Goal: Use online tool/utility: Utilize a website feature to perform a specific function

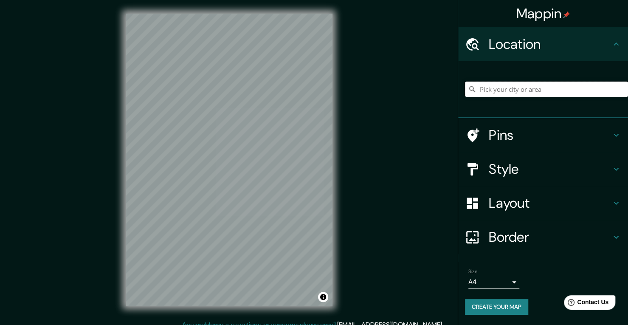
click at [501, 86] on input "Pick your city or area" at bounding box center [546, 89] width 163 height 15
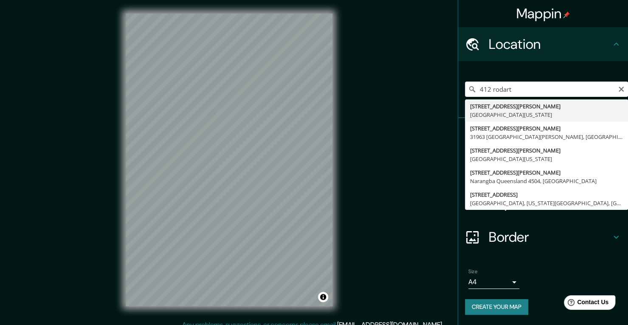
type input "[STREET_ADDRESS][PERSON_NAME][US_STATE]"
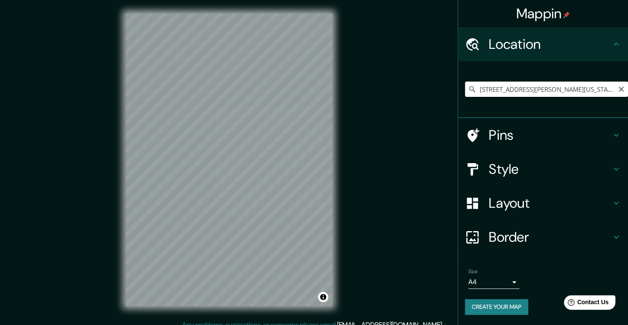
click at [624, 89] on icon "Clear" at bounding box center [621, 89] width 7 height 7
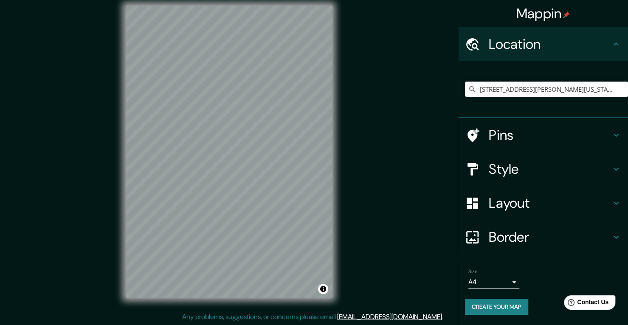
click at [503, 209] on h4 "Layout" at bounding box center [550, 203] width 122 height 17
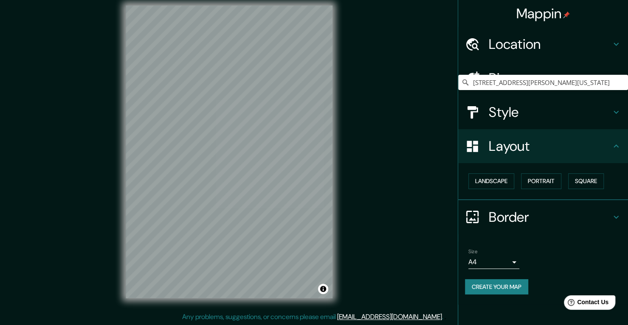
click at [512, 182] on button "Landscape" at bounding box center [492, 181] width 46 height 16
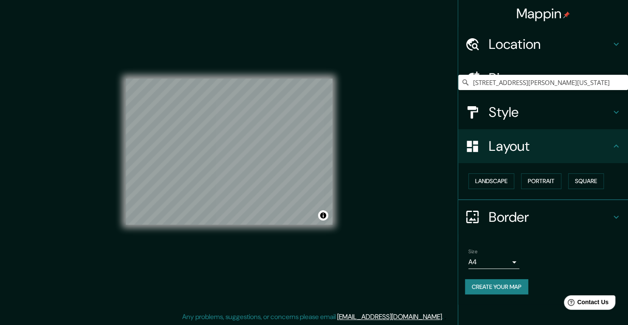
click at [525, 221] on h4 "Border" at bounding box center [550, 217] width 122 height 17
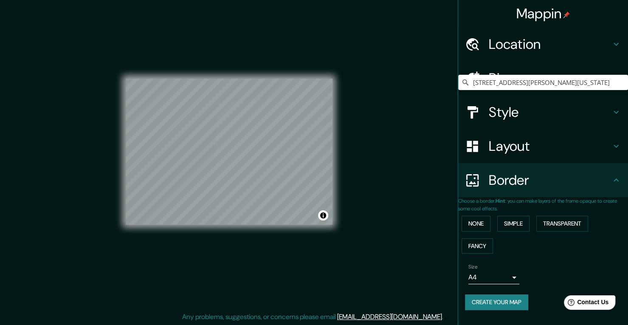
click at [478, 249] on button "Fancy" at bounding box center [477, 246] width 31 height 16
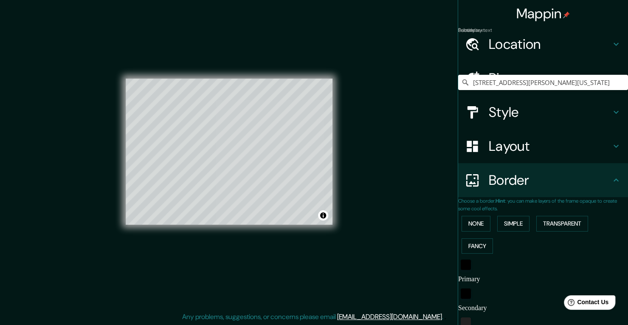
click at [517, 227] on button "Simple" at bounding box center [514, 224] width 32 height 16
click at [553, 223] on button "Transparent" at bounding box center [563, 224] width 52 height 16
click at [478, 228] on button "None" at bounding box center [476, 224] width 29 height 16
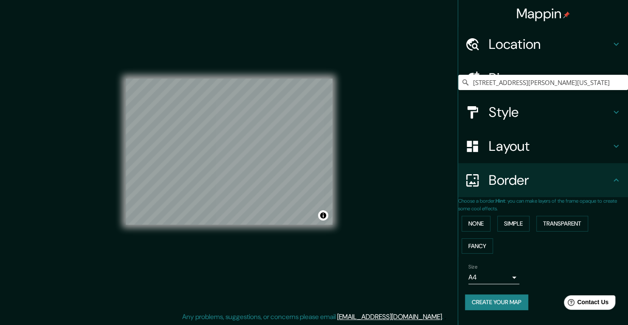
scroll to position [3, 0]
click at [487, 243] on button "Fancy" at bounding box center [477, 246] width 31 height 16
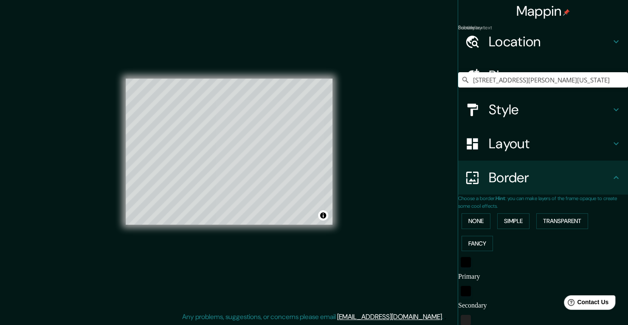
click at [477, 226] on button "None" at bounding box center [476, 221] width 29 height 16
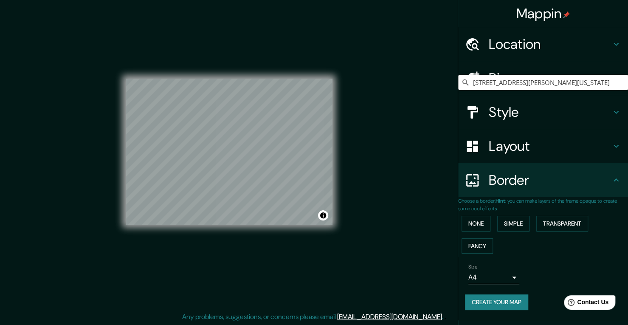
click at [520, 143] on h4 "Layout" at bounding box center [550, 146] width 122 height 17
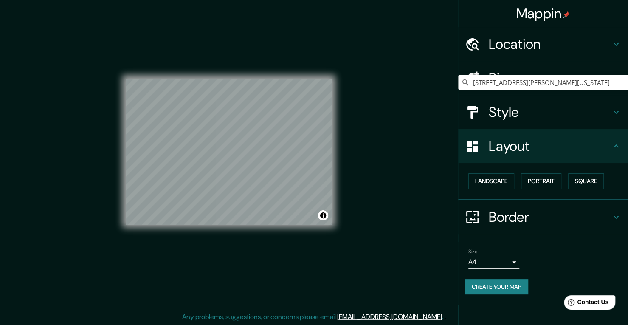
click at [521, 110] on h4 "Style" at bounding box center [550, 112] width 122 height 17
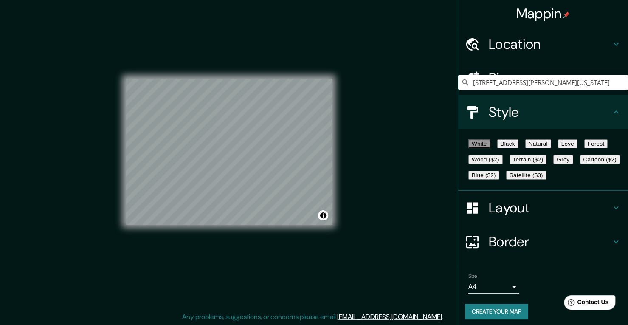
click at [517, 146] on button "Black" at bounding box center [508, 143] width 21 height 9
click at [488, 148] on button "White" at bounding box center [480, 143] width 22 height 9
click at [551, 146] on button "Natural" at bounding box center [539, 143] width 26 height 9
click at [578, 144] on button "Love" at bounding box center [568, 143] width 20 height 9
click at [552, 148] on button "Natural" at bounding box center [539, 143] width 26 height 9
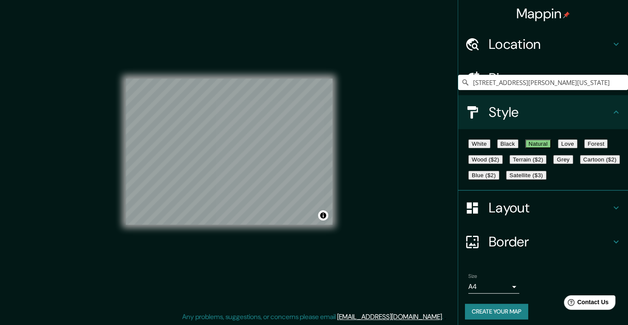
click at [585, 148] on button "Forest" at bounding box center [597, 143] width 24 height 9
click at [552, 148] on button "Natural" at bounding box center [539, 143] width 26 height 9
click at [516, 79] on h4 "Pins" at bounding box center [550, 78] width 122 height 17
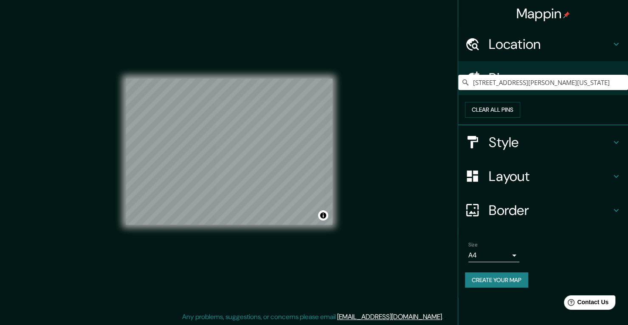
click at [517, 41] on h4 "Location" at bounding box center [550, 44] width 122 height 17
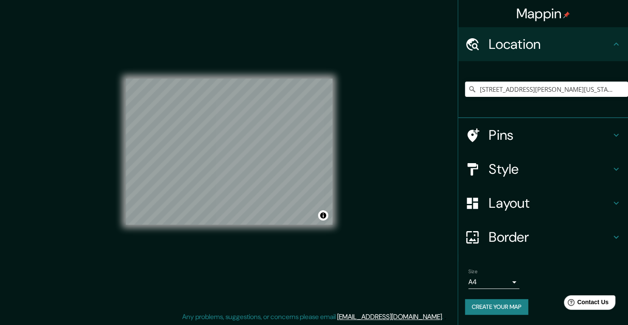
click at [524, 127] on h4 "Pins" at bounding box center [550, 135] width 122 height 17
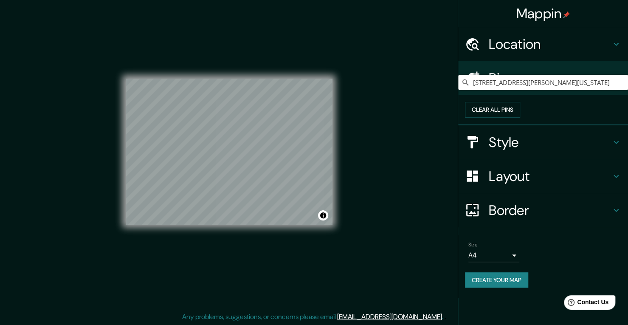
click at [553, 49] on h4 "Location" at bounding box center [550, 44] width 122 height 17
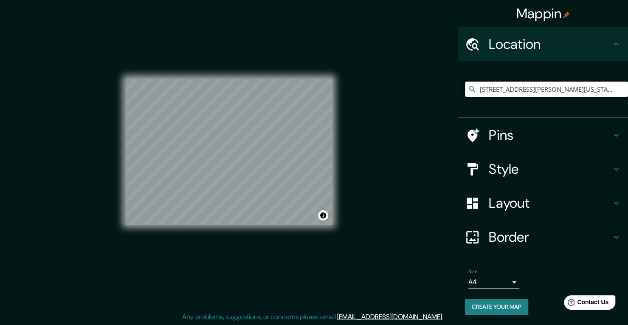
click at [525, 87] on input "[STREET_ADDRESS][PERSON_NAME][US_STATE]" at bounding box center [546, 89] width 163 height 15
click at [532, 115] on div "[STREET_ADDRESS][PERSON_NAME][US_STATE]" at bounding box center [544, 89] width 170 height 57
click at [523, 93] on input "[STREET_ADDRESS][PERSON_NAME][US_STATE]" at bounding box center [546, 89] width 163 height 15
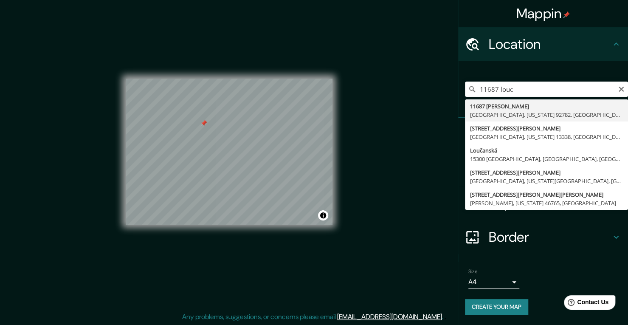
type input "11687 [PERSON_NAME], [GEOGRAPHIC_DATA], [US_STATE] 92782, [GEOGRAPHIC_DATA]"
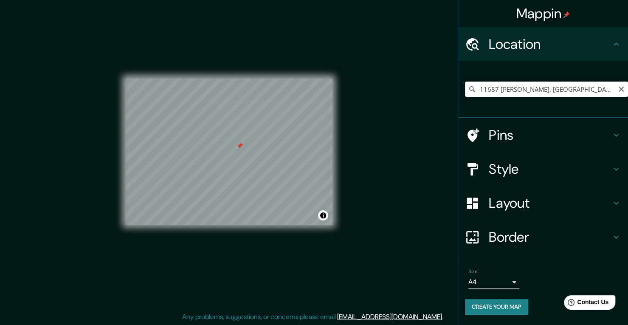
click at [621, 87] on icon "Clear" at bounding box center [621, 89] width 7 height 7
type input "l"
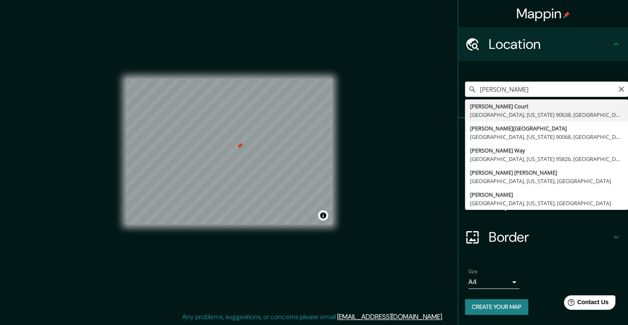
type input "[PERSON_NAME][GEOGRAPHIC_DATA], [GEOGRAPHIC_DATA][US_STATE], [GEOGRAPHIC_DATA]"
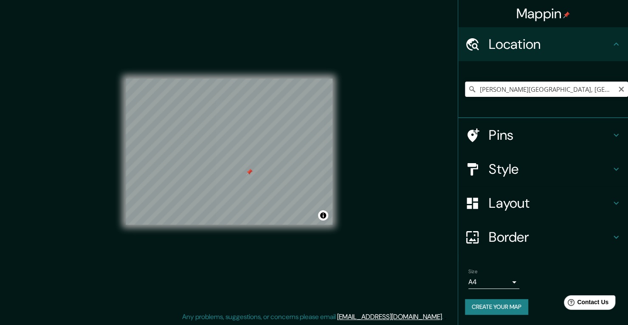
click at [526, 88] on input "[PERSON_NAME][GEOGRAPHIC_DATA], [GEOGRAPHIC_DATA][US_STATE], [GEOGRAPHIC_DATA]" at bounding box center [546, 89] width 163 height 15
click at [624, 92] on icon "Clear" at bounding box center [621, 89] width 7 height 7
click at [519, 85] on input "[STREET_ADDRESS][US_STATE]" at bounding box center [546, 89] width 163 height 15
click at [562, 88] on input "[STREET_ADDRESS][US_STATE]" at bounding box center [546, 89] width 163 height 15
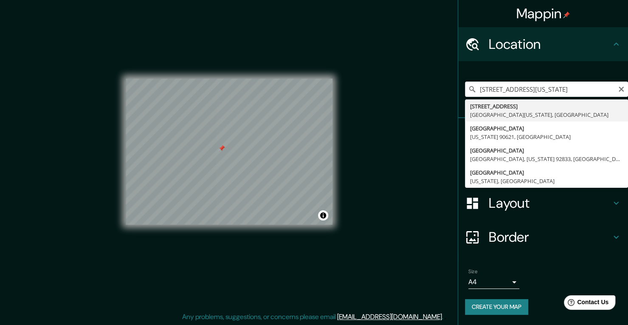
click at [562, 88] on input "[STREET_ADDRESS][US_STATE]" at bounding box center [546, 89] width 163 height 15
click at [587, 85] on input "[STREET_ADDRESS][US_STATE]" at bounding box center [546, 89] width 163 height 15
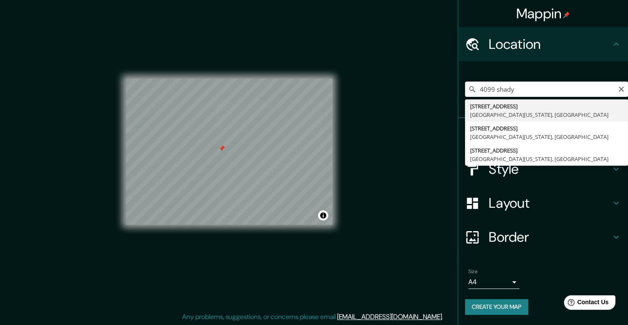
type input "[STREET_ADDRESS][US_STATE]"
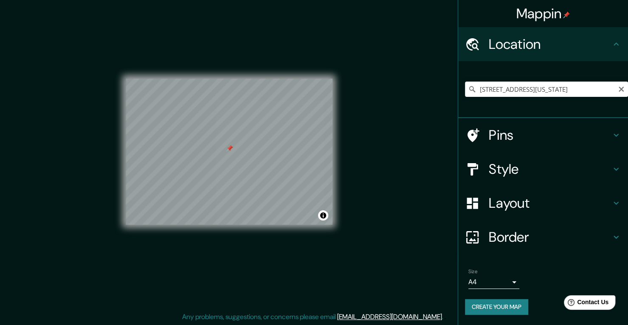
click at [619, 90] on icon "Clear" at bounding box center [621, 89] width 7 height 7
click at [527, 90] on input "[STREET_ADDRESS][US_STATE]" at bounding box center [546, 89] width 163 height 15
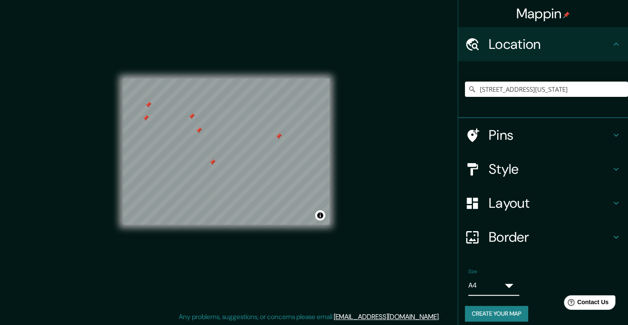
click at [493, 286] on body "Mappin Location [STREET_ADDRESS][US_STATE] Pins Style Layout Border Choose a bo…" at bounding box center [314, 154] width 628 height 325
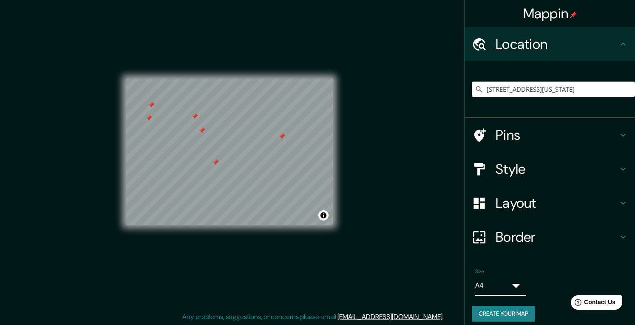
click at [546, 324] on div at bounding box center [314, 324] width 628 height 0
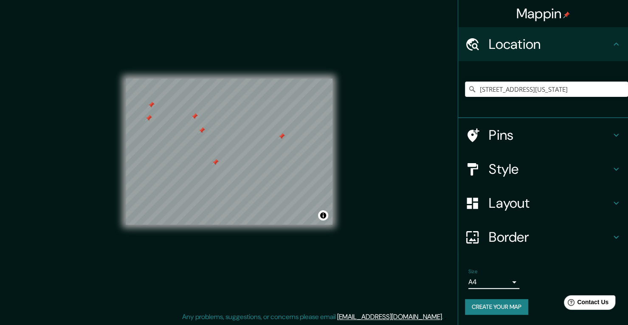
click at [496, 312] on button "Create your map" at bounding box center [496, 307] width 63 height 16
click at [512, 311] on button "Create your map" at bounding box center [496, 307] width 63 height 16
click at [600, 196] on h4 "Layout" at bounding box center [550, 203] width 122 height 17
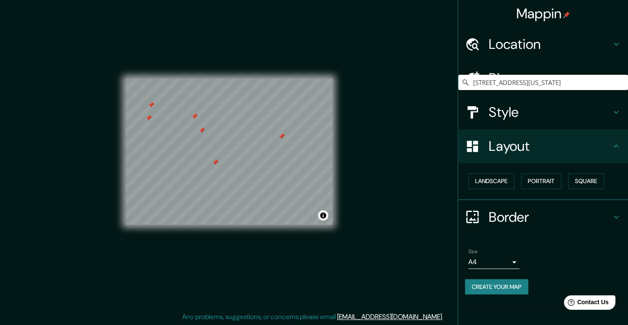
click at [524, 291] on button "Create your map" at bounding box center [496, 287] width 63 height 16
click at [564, 36] on h4 "Location" at bounding box center [550, 44] width 122 height 17
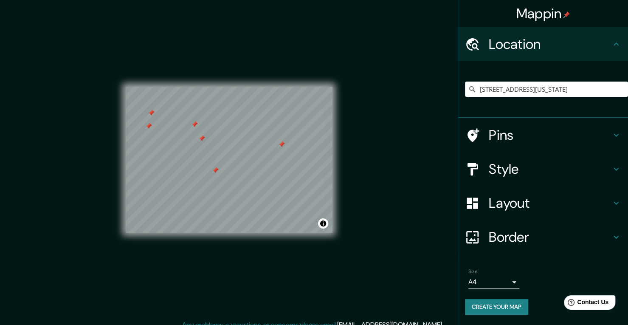
click at [596, 245] on h4 "Border" at bounding box center [550, 237] width 122 height 17
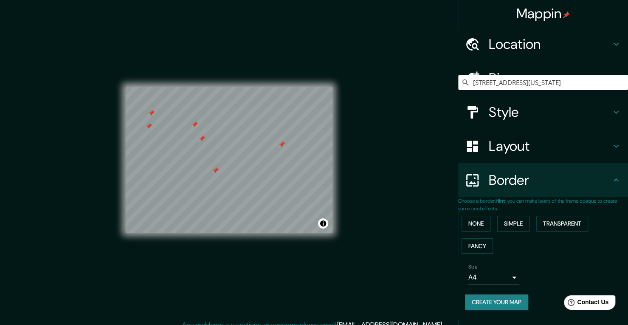
scroll to position [3, 0]
click at [476, 222] on button "None" at bounding box center [476, 224] width 29 height 16
click at [484, 223] on button "None" at bounding box center [476, 224] width 29 height 16
click at [483, 244] on button "Fancy" at bounding box center [477, 246] width 31 height 16
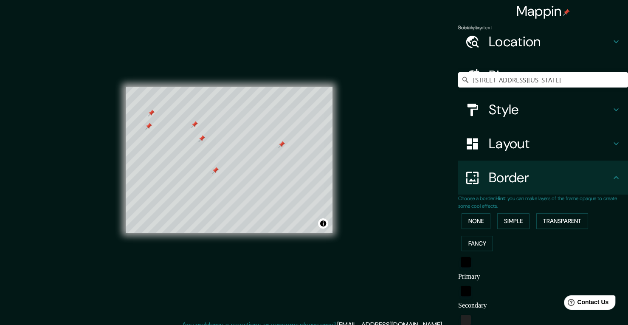
click at [565, 220] on button "Transparent" at bounding box center [563, 221] width 52 height 16
click at [520, 219] on button "Simple" at bounding box center [514, 221] width 32 height 16
click at [558, 218] on button "Transparent" at bounding box center [563, 221] width 52 height 16
click at [472, 220] on button "None" at bounding box center [476, 221] width 29 height 16
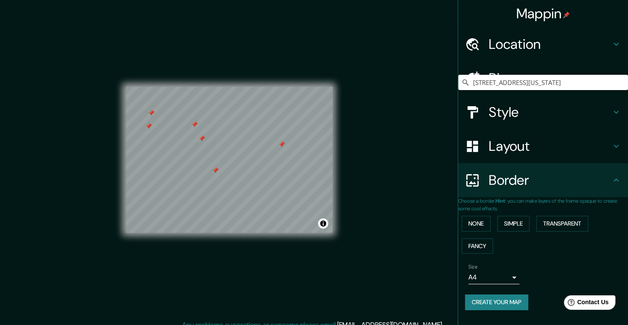
click at [494, 309] on button "Create your map" at bounding box center [496, 302] width 63 height 16
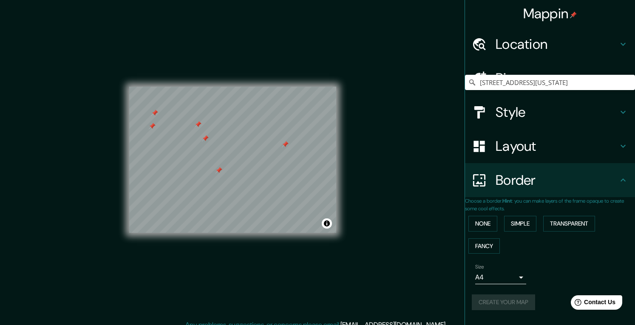
click at [486, 282] on body "Mappin Location [STREET_ADDRESS][US_STATE] Pins Style Layout Border Choose a bo…" at bounding box center [317, 162] width 635 height 325
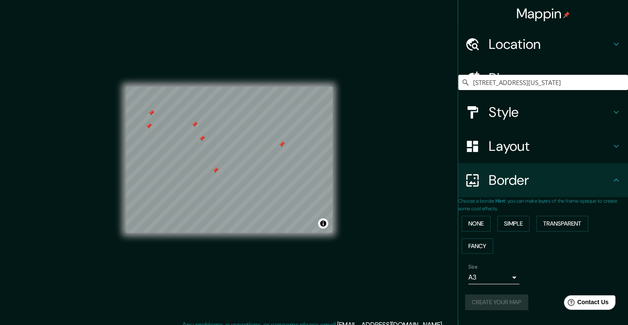
click at [499, 306] on div "Create your map" at bounding box center [543, 302] width 156 height 16
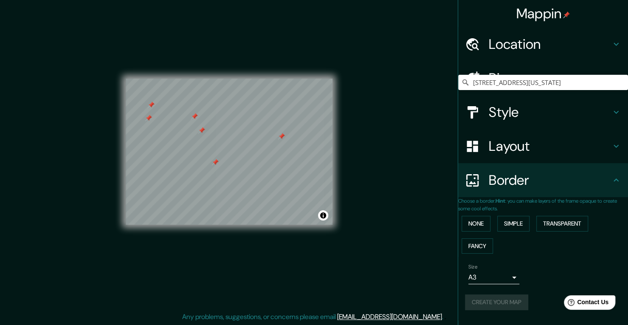
click at [526, 149] on h4 "Layout" at bounding box center [550, 146] width 122 height 17
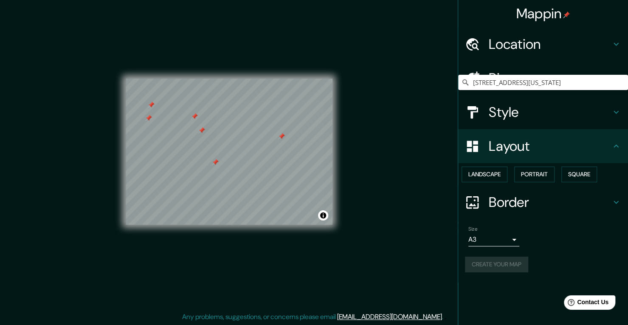
scroll to position [0, 0]
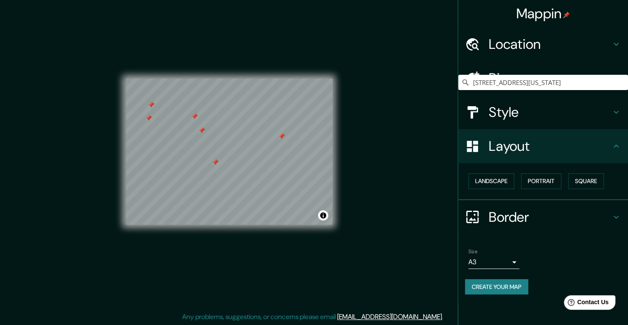
click at [501, 286] on button "Create your map" at bounding box center [496, 287] width 63 height 16
click at [546, 115] on h4 "Style" at bounding box center [550, 112] width 122 height 17
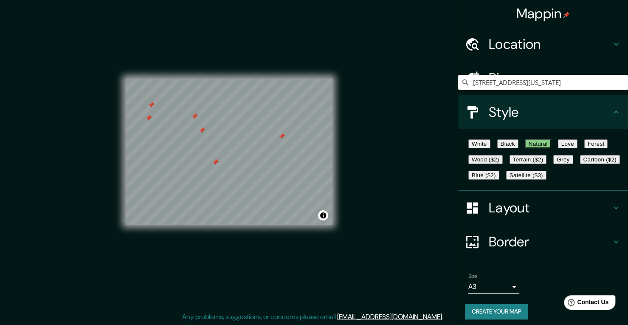
click at [533, 82] on h4 "Pins" at bounding box center [550, 78] width 122 height 17
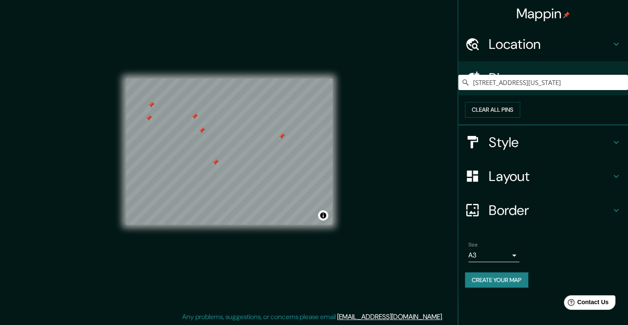
click at [536, 47] on h4 "Location" at bounding box center [550, 44] width 122 height 17
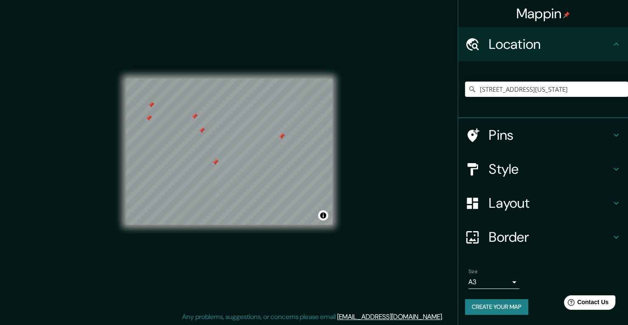
click at [522, 198] on h4 "Layout" at bounding box center [550, 203] width 122 height 17
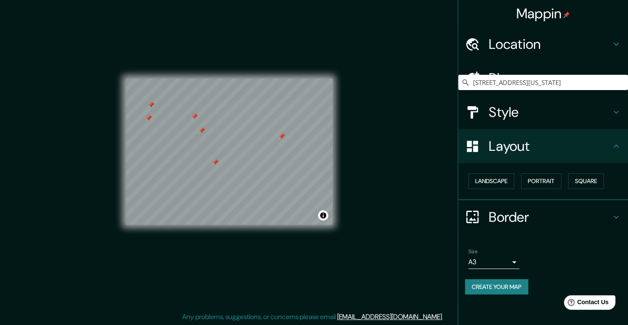
click at [501, 183] on button "Landscape" at bounding box center [492, 181] width 46 height 16
click at [579, 221] on h4 "Border" at bounding box center [550, 217] width 122 height 17
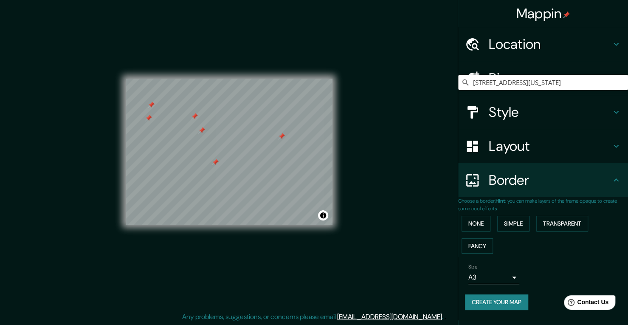
click at [593, 101] on div "Style" at bounding box center [544, 112] width 170 height 34
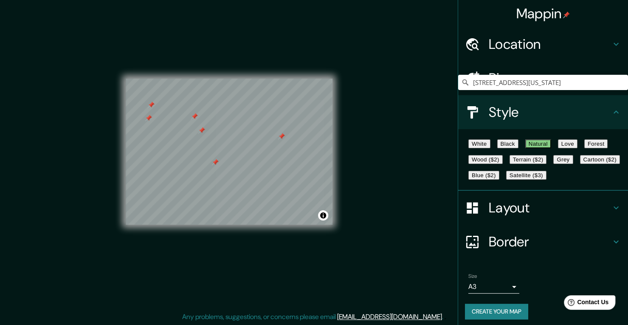
click at [545, 99] on div "Style" at bounding box center [544, 112] width 170 height 34
click at [537, 94] on div "Pins" at bounding box center [544, 78] width 170 height 34
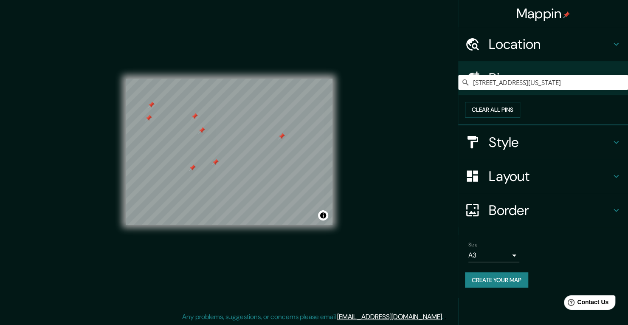
click at [193, 171] on div at bounding box center [192, 167] width 7 height 7
click at [494, 271] on body "Mappin Location [STREET_ADDRESS][US_STATE] Pins Clear all pins Style Layout Bor…" at bounding box center [314, 154] width 628 height 325
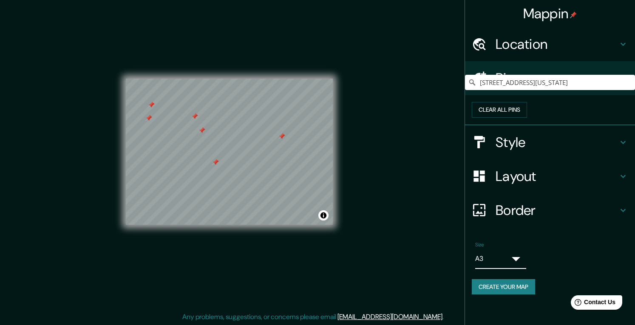
click at [504, 324] on li "A4" at bounding box center [323, 328] width 612 height 8
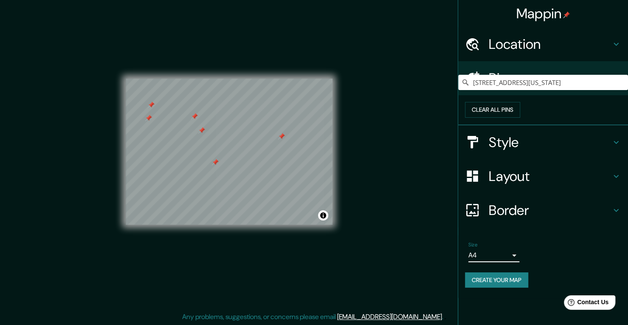
click at [491, 288] on button "Create your map" at bounding box center [496, 280] width 63 height 16
